Goal: Task Accomplishment & Management: Use online tool/utility

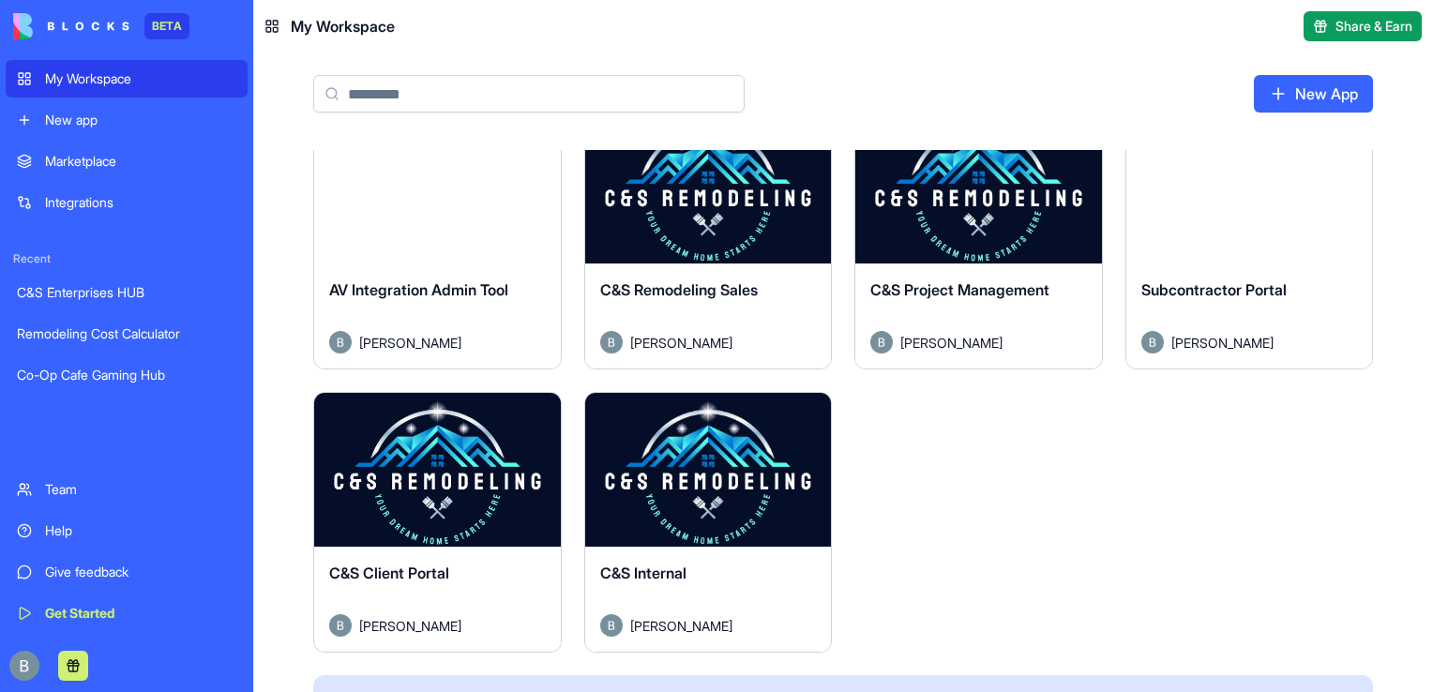
scroll to position [610, 0]
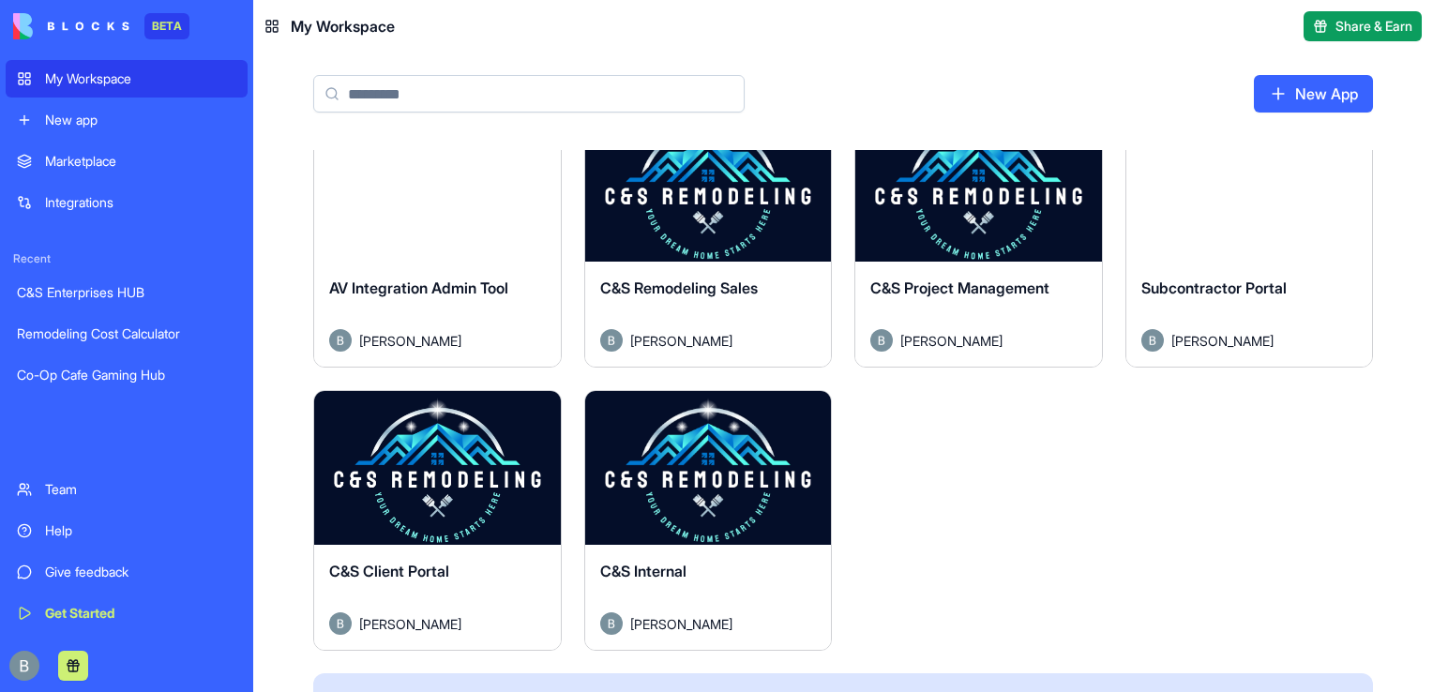
click at [961, 184] on button "Launch" at bounding box center [978, 185] width 141 height 38
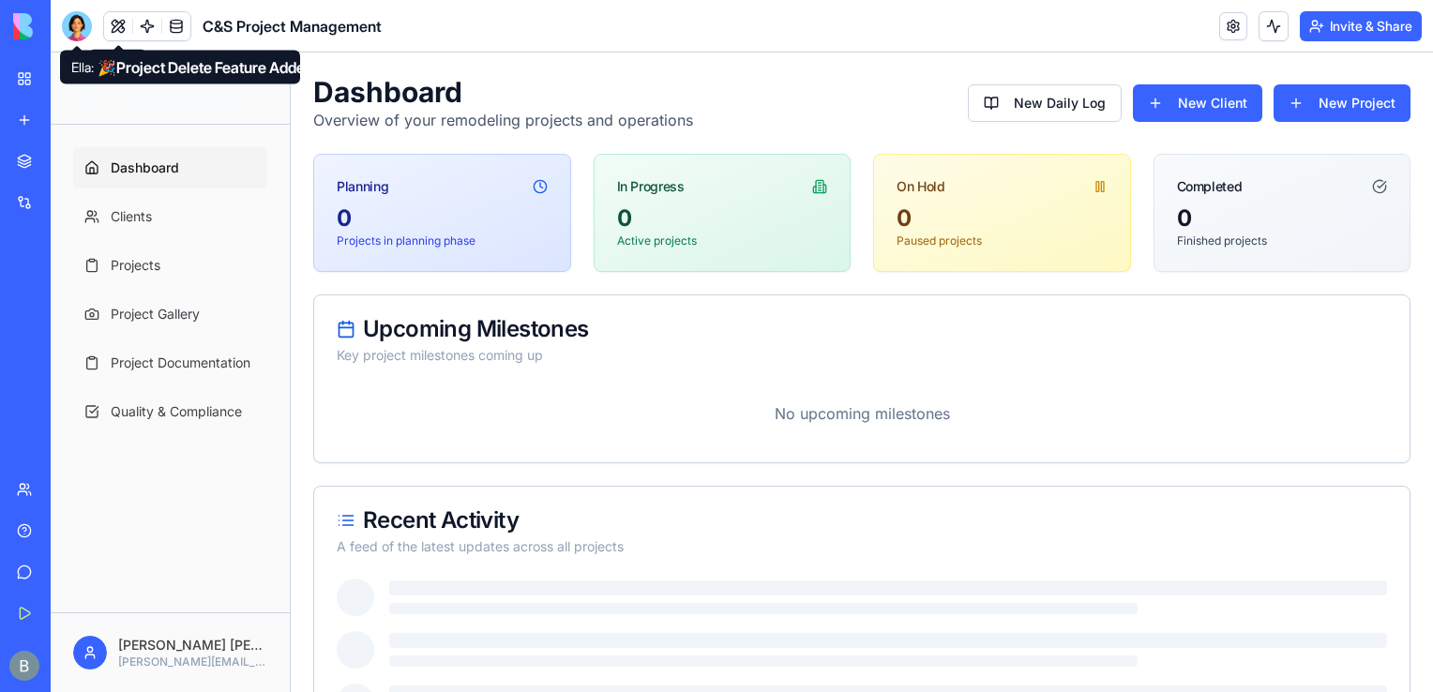
click at [84, 21] on div at bounding box center [77, 26] width 30 height 30
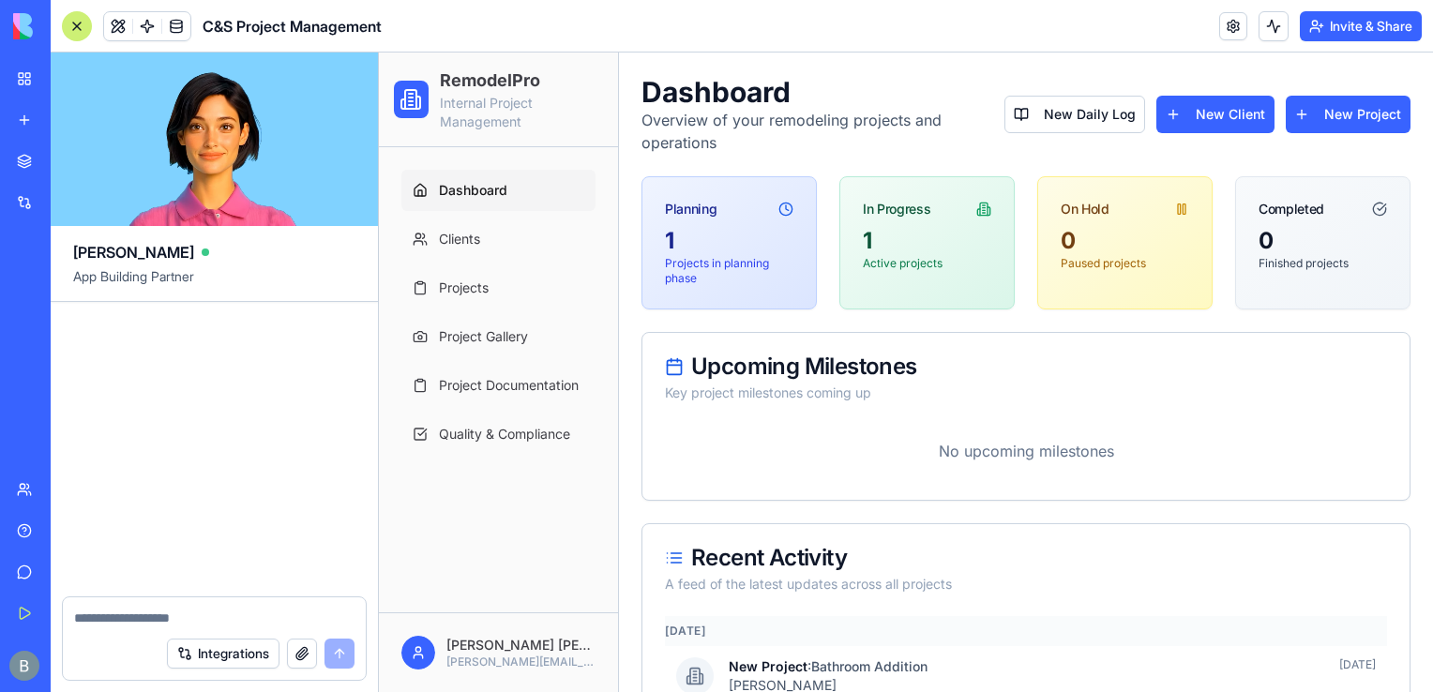
click at [79, 20] on div at bounding box center [77, 26] width 30 height 30
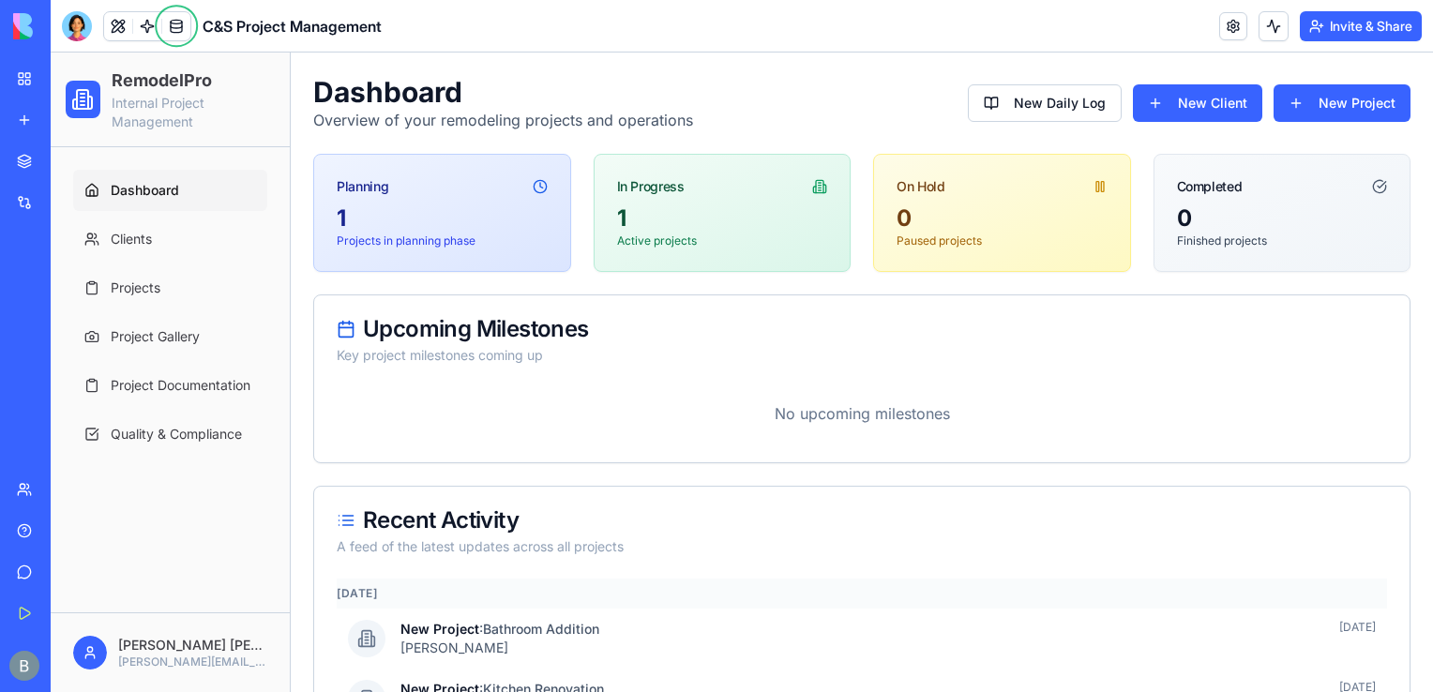
click at [79, 24] on div at bounding box center [77, 26] width 30 height 30
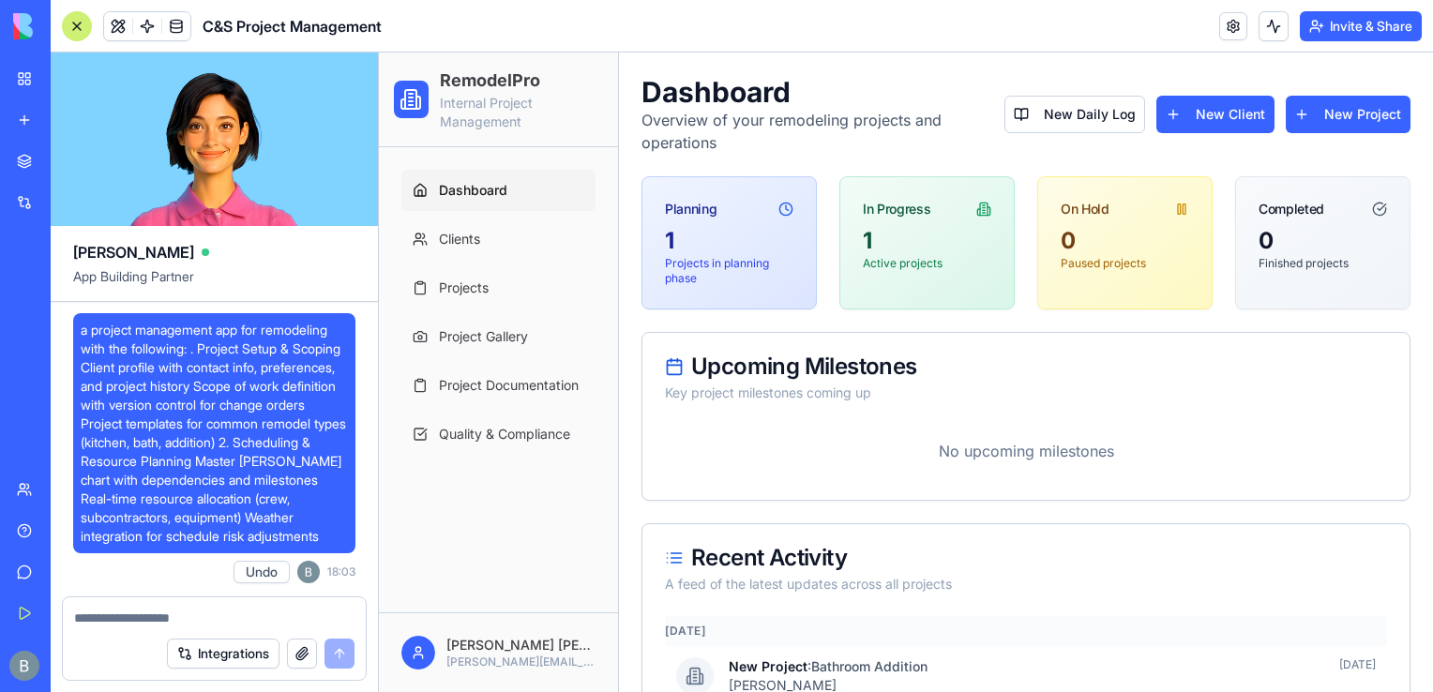
scroll to position [110172, 0]
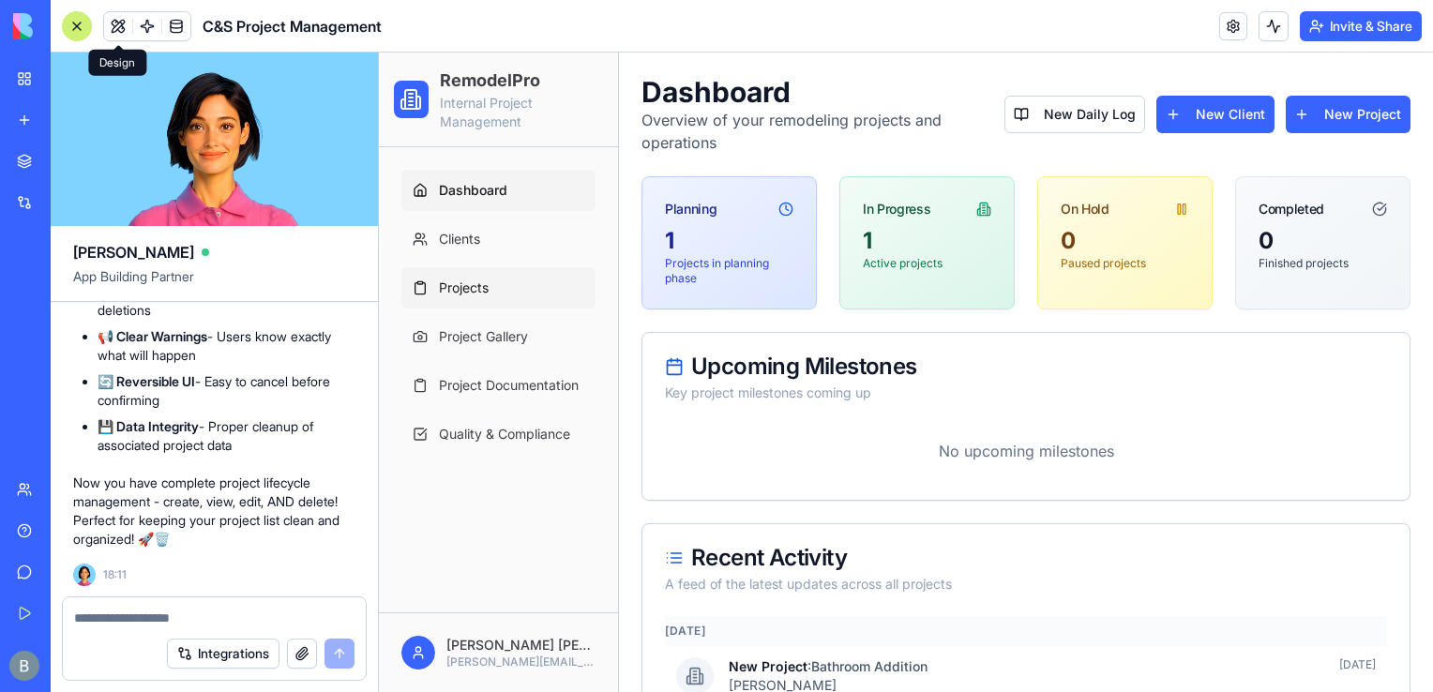
click at [461, 281] on span "Projects" at bounding box center [464, 288] width 50 height 19
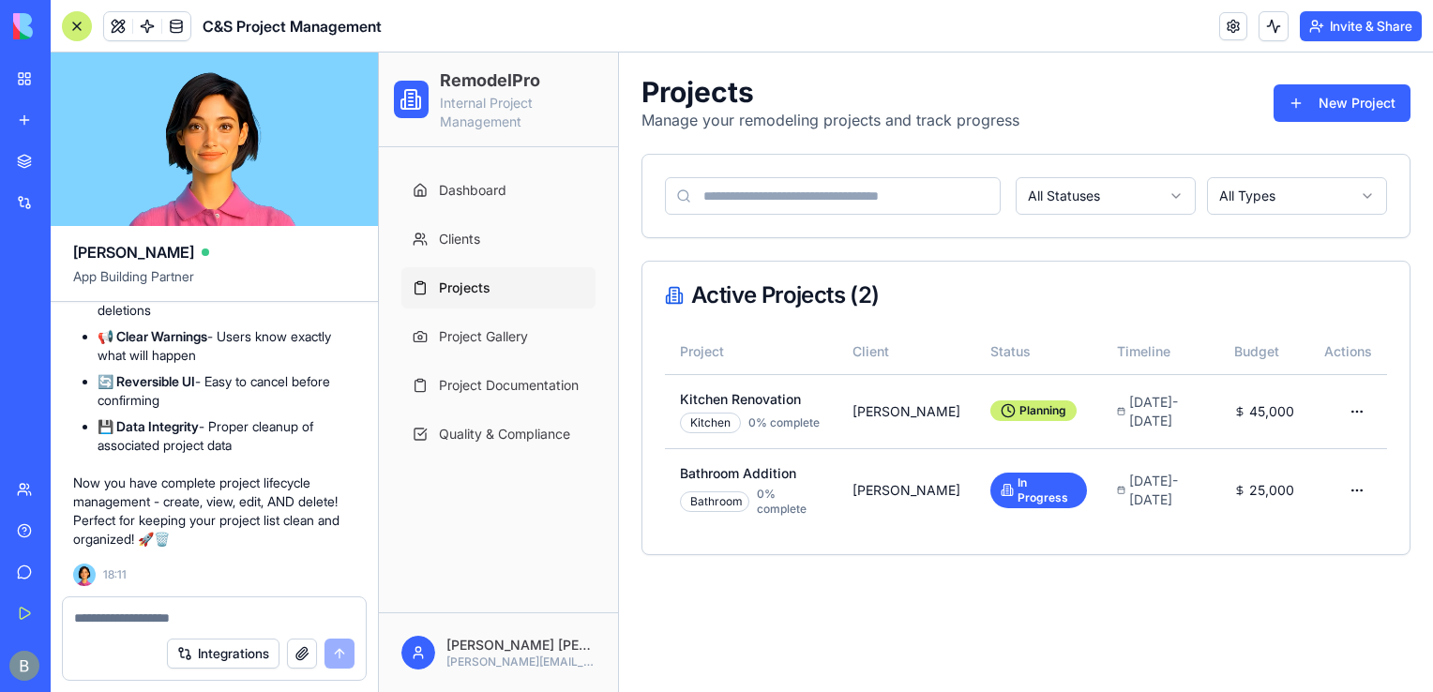
click at [240, 624] on textarea at bounding box center [214, 618] width 280 height 19
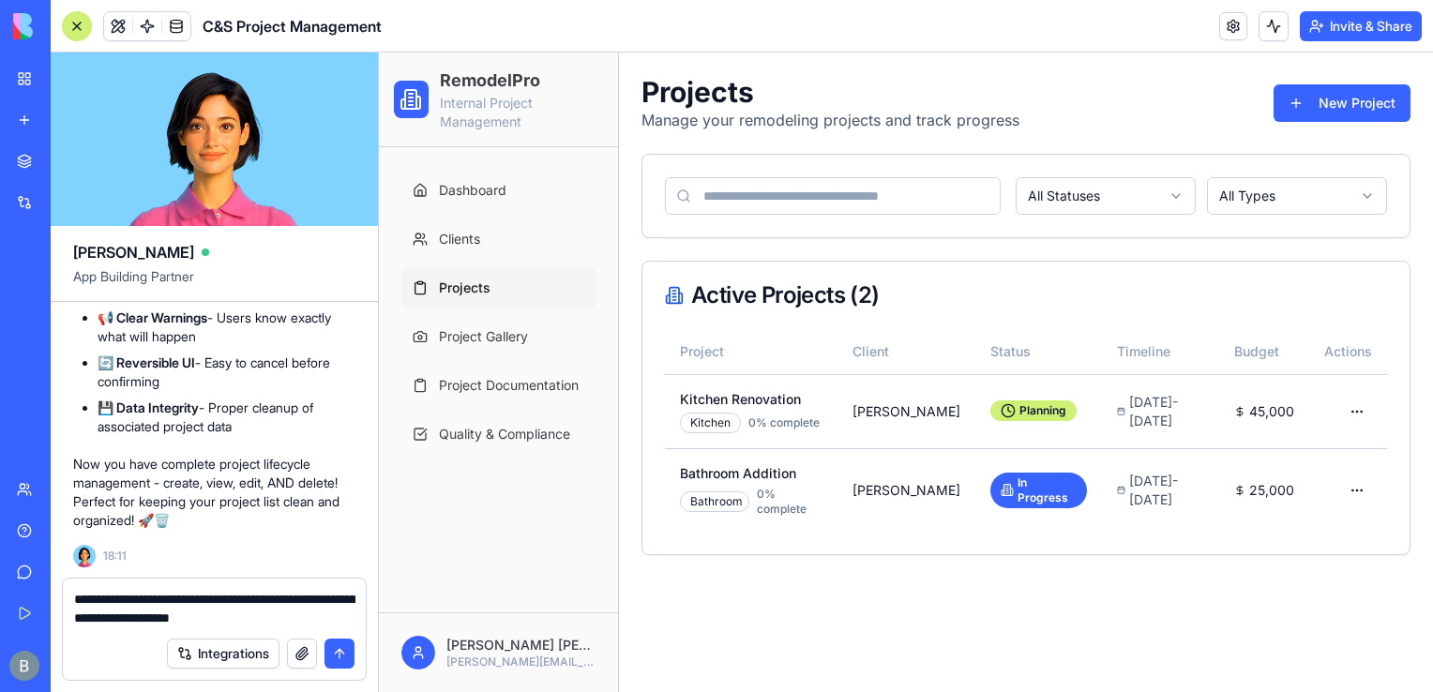
type textarea "**********"
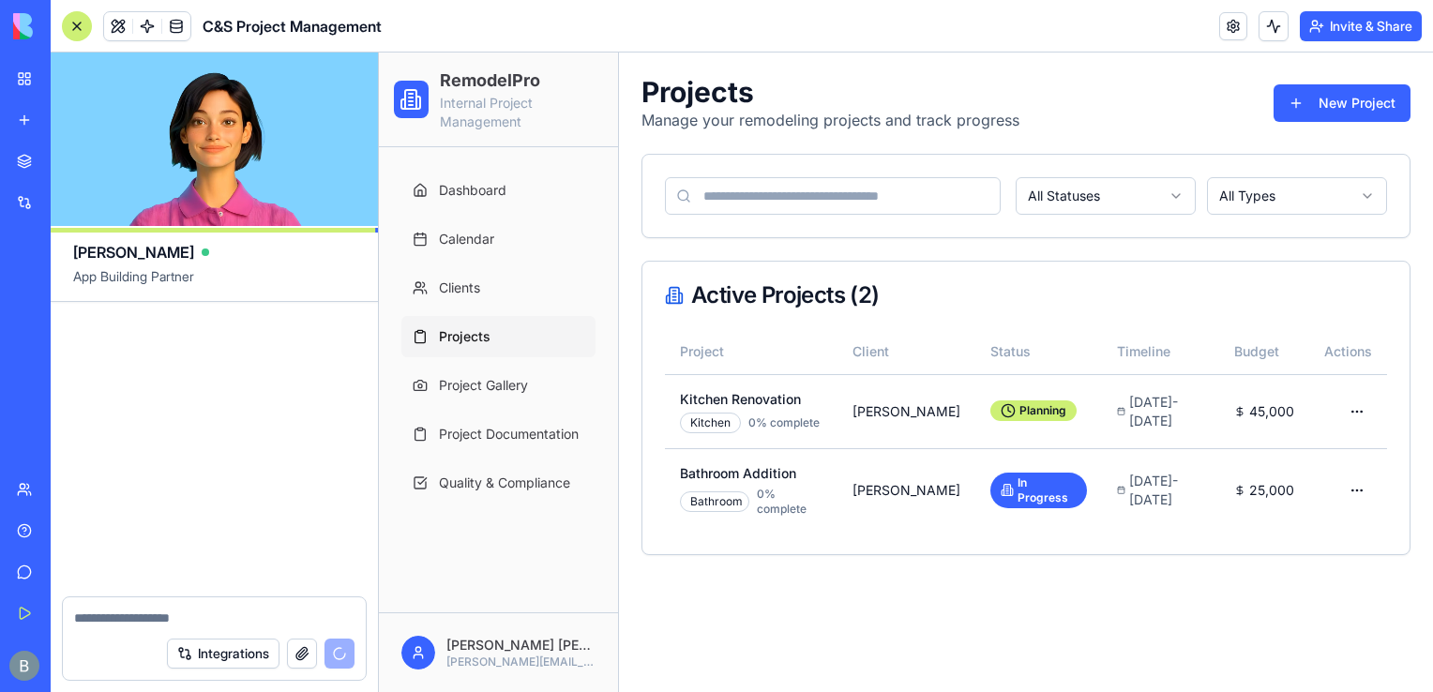
scroll to position [112273, 0]
